Goal: Task Accomplishment & Management: Use online tool/utility

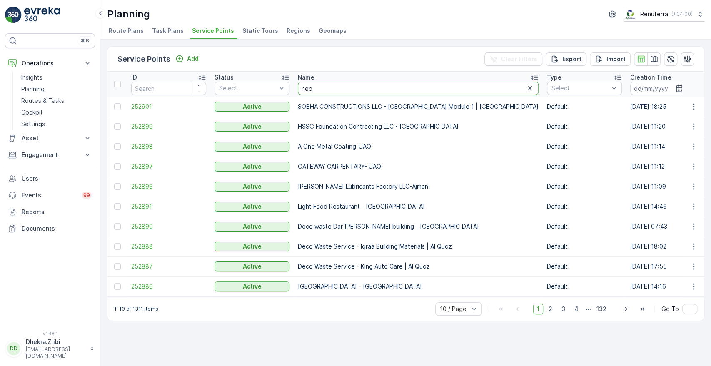
type input "nepr"
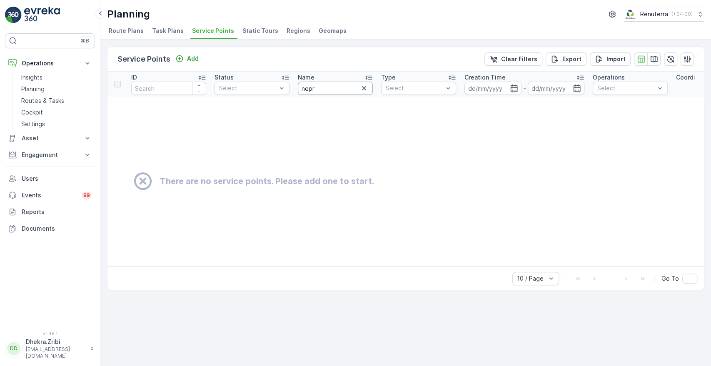
click at [331, 90] on input "nepr" at bounding box center [335, 88] width 75 height 13
type input "neph"
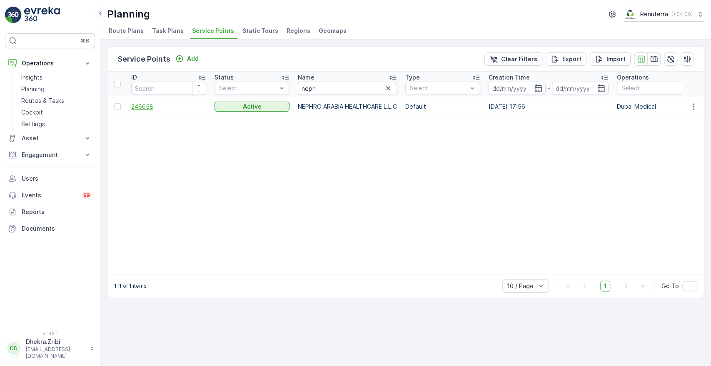
click at [141, 104] on span "246658" at bounding box center [168, 106] width 75 height 8
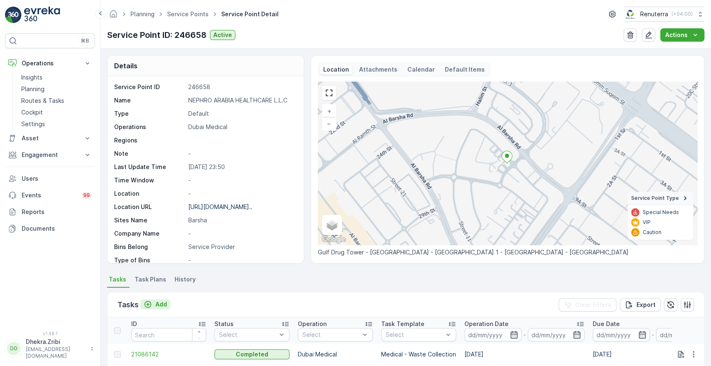
click at [157, 303] on p "Add" at bounding box center [161, 304] width 12 height 8
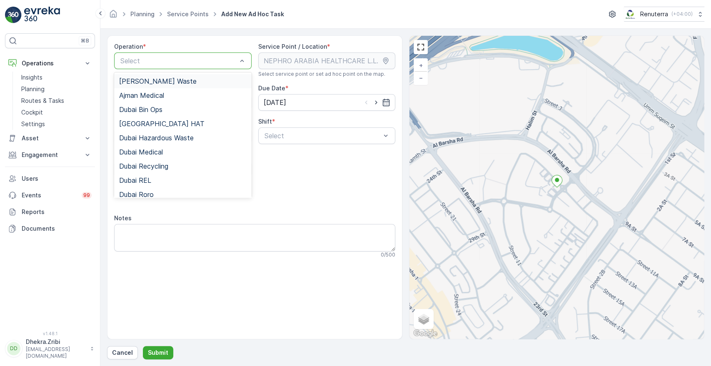
click at [200, 68] on div "Select" at bounding box center [182, 60] width 137 height 17
click at [161, 152] on span "Dubai Medical" at bounding box center [141, 151] width 44 height 7
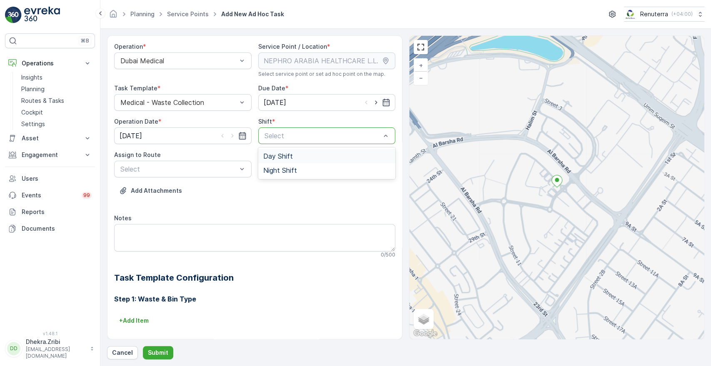
click at [291, 136] on div at bounding box center [323, 135] width 118 height 7
click at [280, 154] on span "Day Shift" at bounding box center [278, 155] width 30 height 7
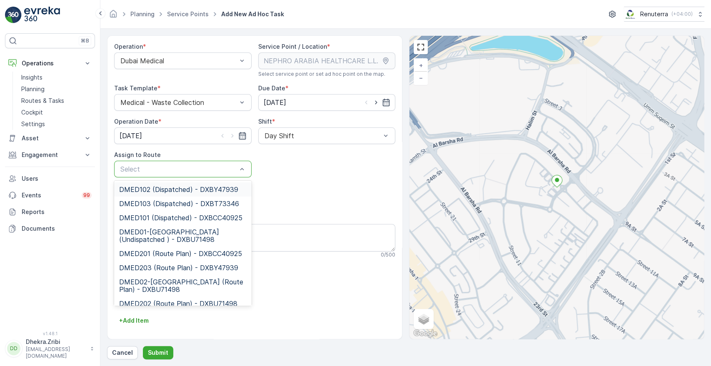
click at [199, 177] on div "Select" at bounding box center [182, 169] width 137 height 17
click at [171, 238] on span "DMED01-Khawaneej Yard (Undispatched ) - DXBU71498" at bounding box center [182, 235] width 127 height 15
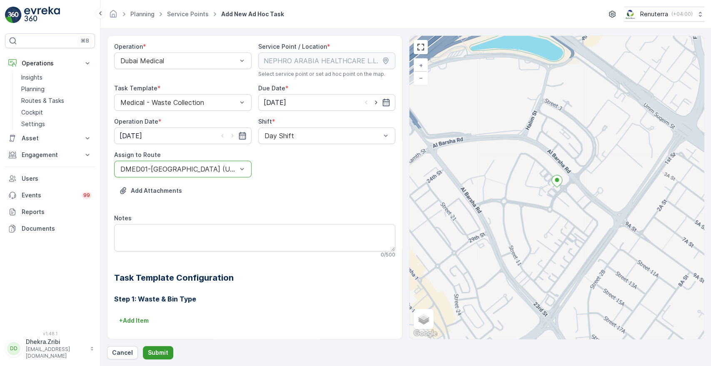
click at [153, 359] on button "Submit" at bounding box center [158, 352] width 30 height 13
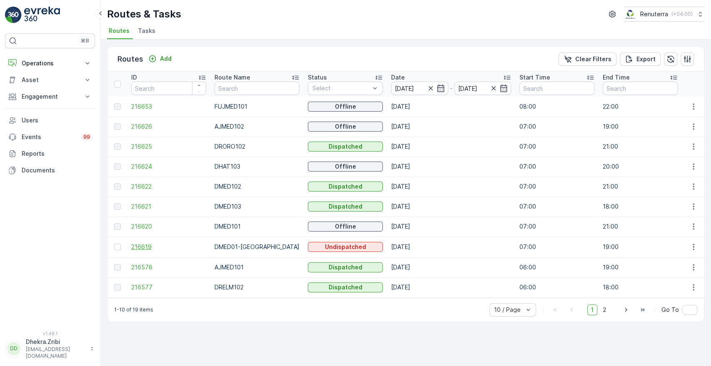
drag, startPoint x: 0, startPoint y: 0, endPoint x: 135, endPoint y: 244, distance: 278.8
click at [135, 244] on span "216619" at bounding box center [168, 247] width 75 height 8
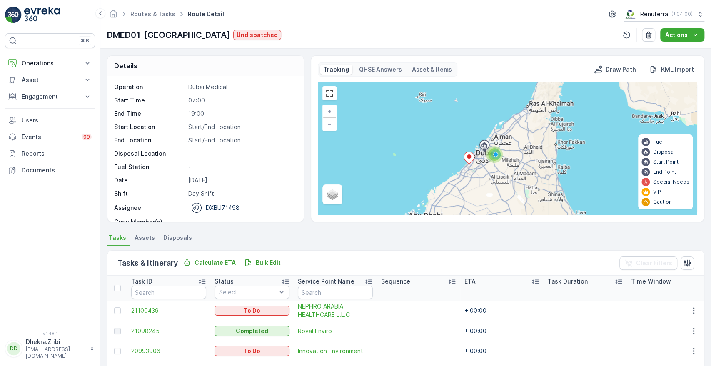
scroll to position [158, 0]
